Goal: Download file/media

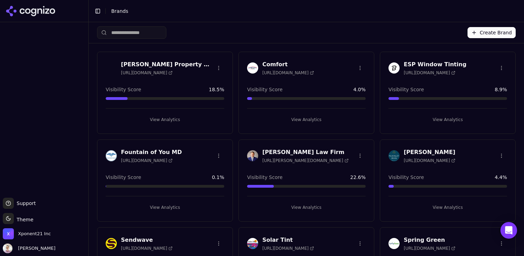
click at [21, 220] on html "Support Support Toggle theme Theme Xponent21 Inc [PERSON_NAME] Toggle Sidebar B…" at bounding box center [262, 128] width 524 height 256
click at [13, 184] on div "Light" at bounding box center [25, 182] width 41 height 11
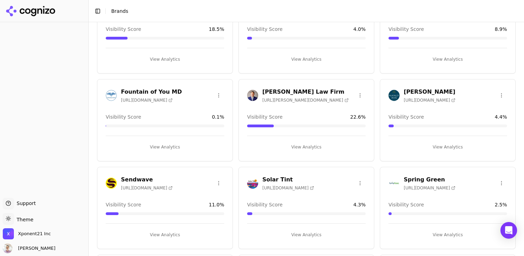
scroll to position [141, 0]
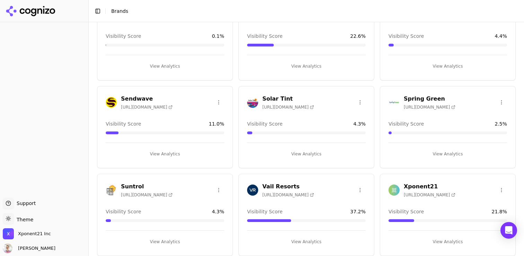
click at [142, 98] on h3 "Sendwave" at bounding box center [147, 99] width 52 height 8
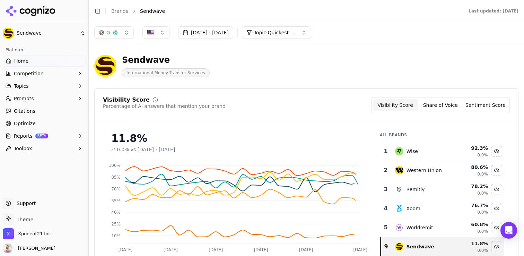
click at [46, 138] on button "Reports BETA" at bounding box center [44, 135] width 83 height 11
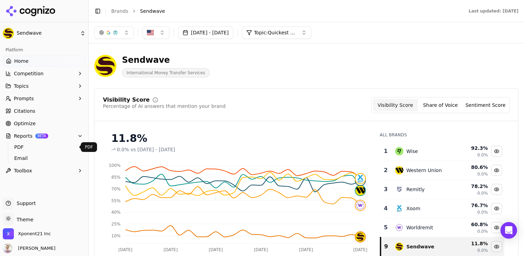
click at [29, 147] on span "PDF" at bounding box center [44, 147] width 60 height 7
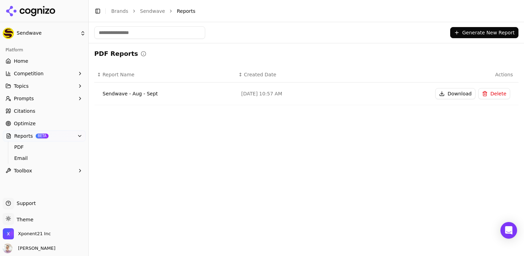
click at [449, 93] on button "Download" at bounding box center [456, 93] width 40 height 11
